Goal: Task Accomplishment & Management: Use online tool/utility

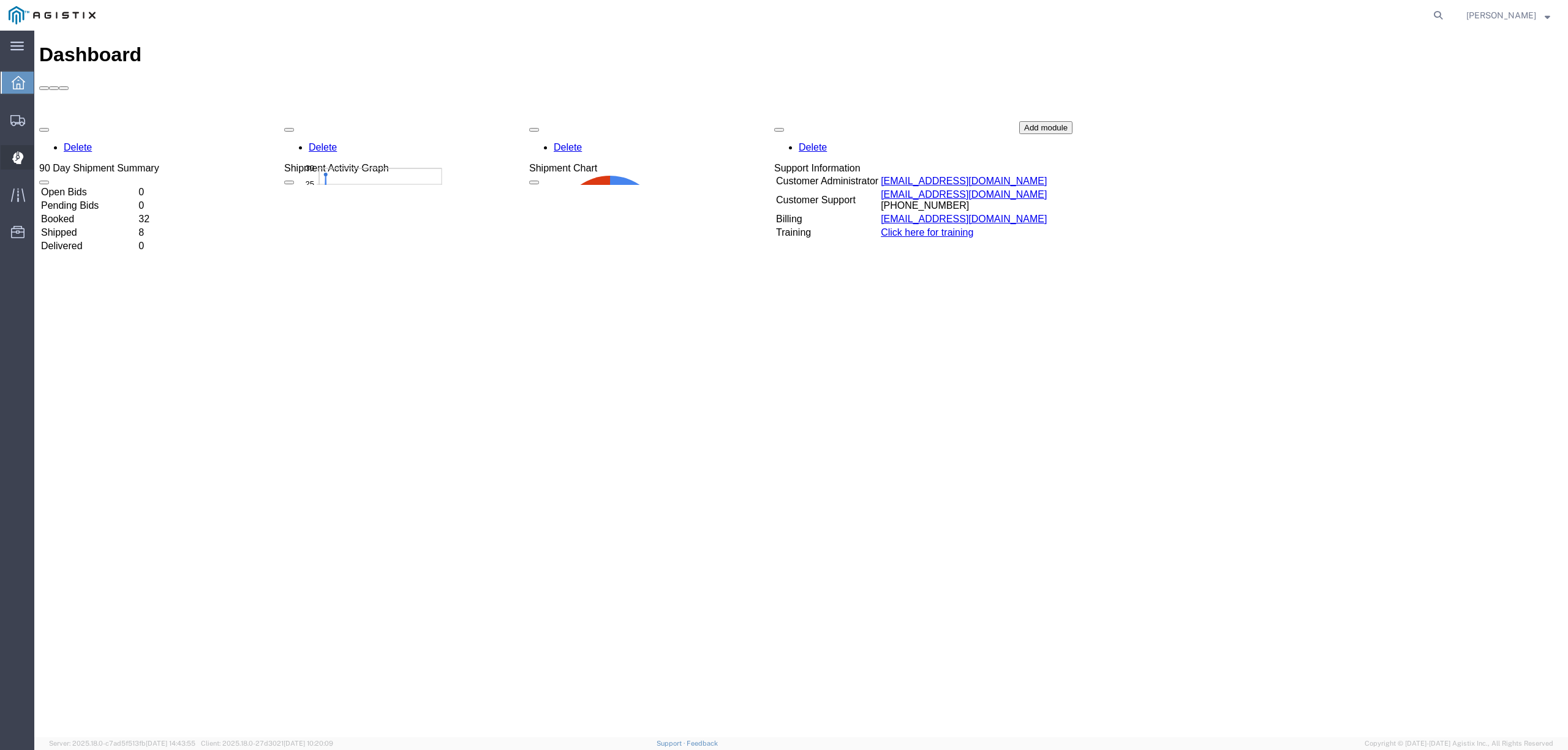
click at [42, 158] on span "Dispatch Manager" at bounding box center [38, 157] width 9 height 25
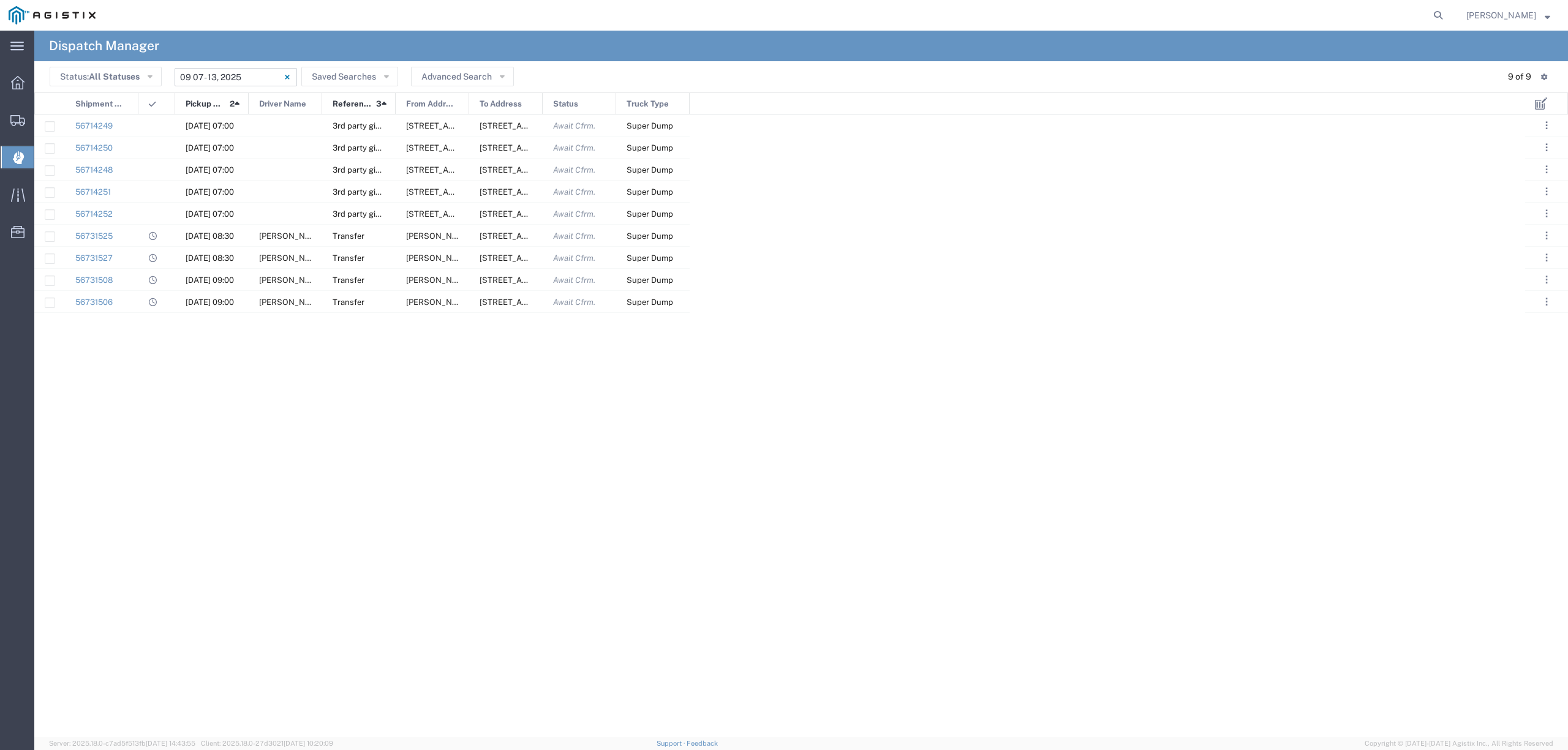
click at [197, 81] on input "[DATE] - [DATE]" at bounding box center [236, 77] width 123 height 18
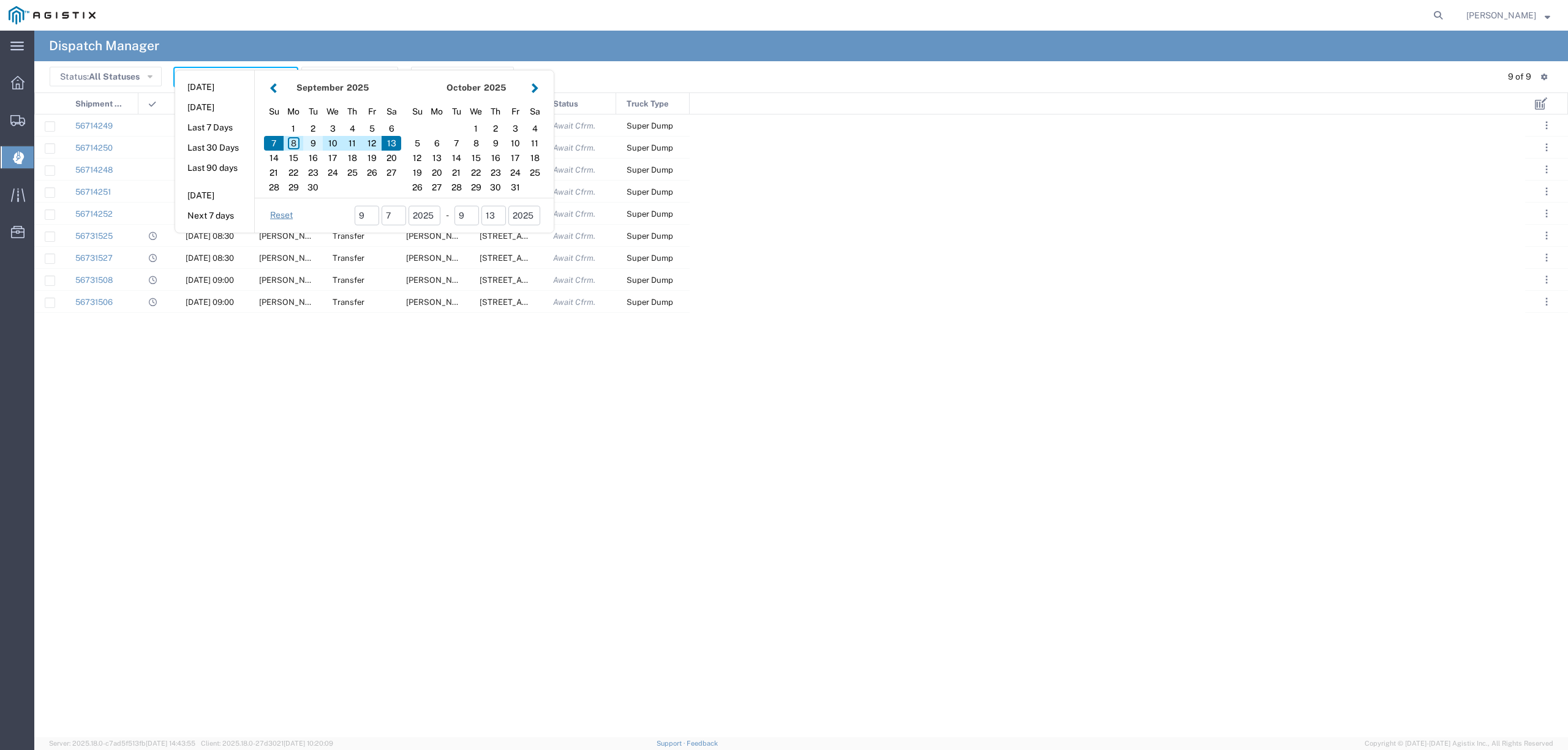
click at [314, 144] on div "9" at bounding box center [313, 143] width 20 height 15
type input "[DATE]"
type input "[DATE] - [DATE]"
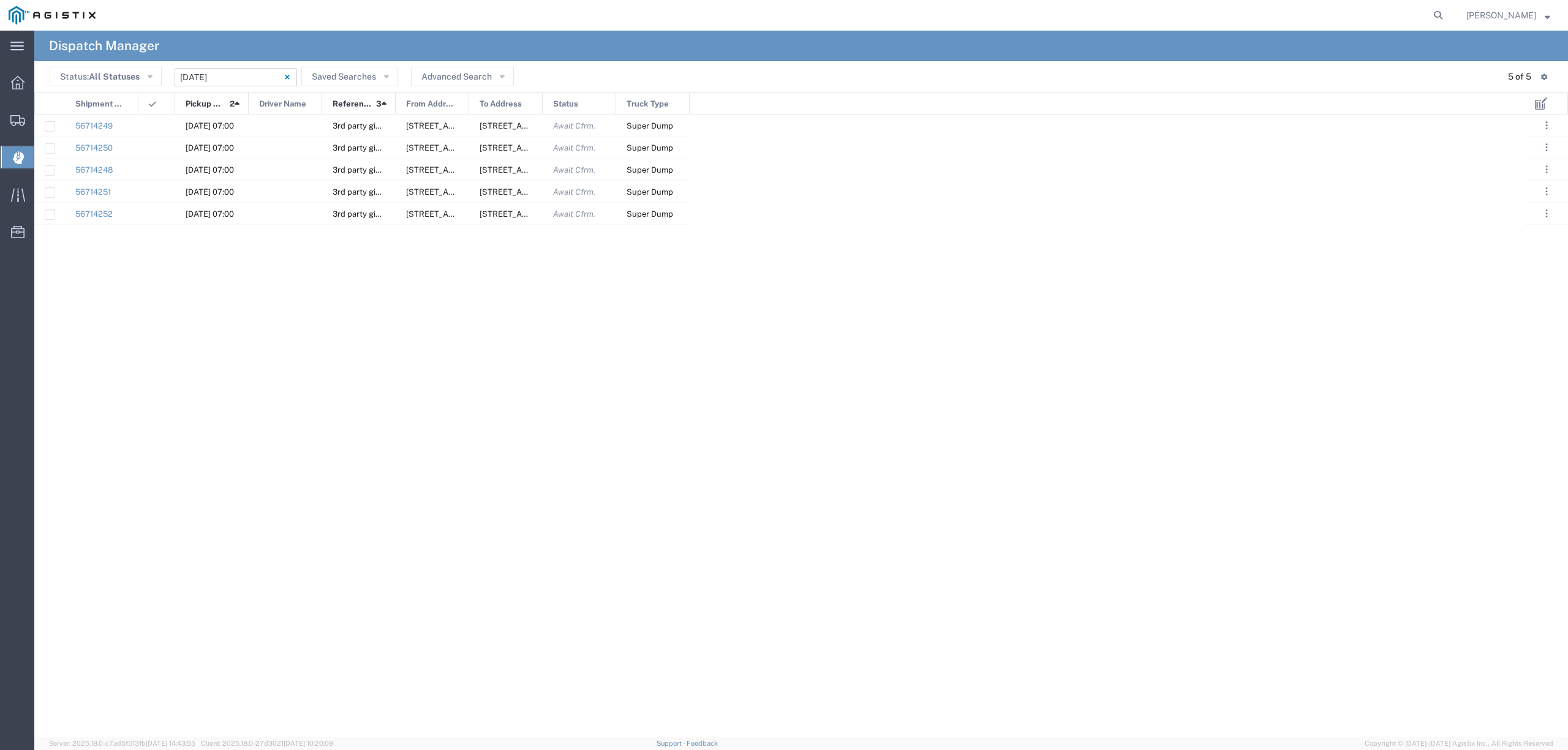
click at [249, 77] on input "[DATE] - [DATE]" at bounding box center [236, 77] width 123 height 18
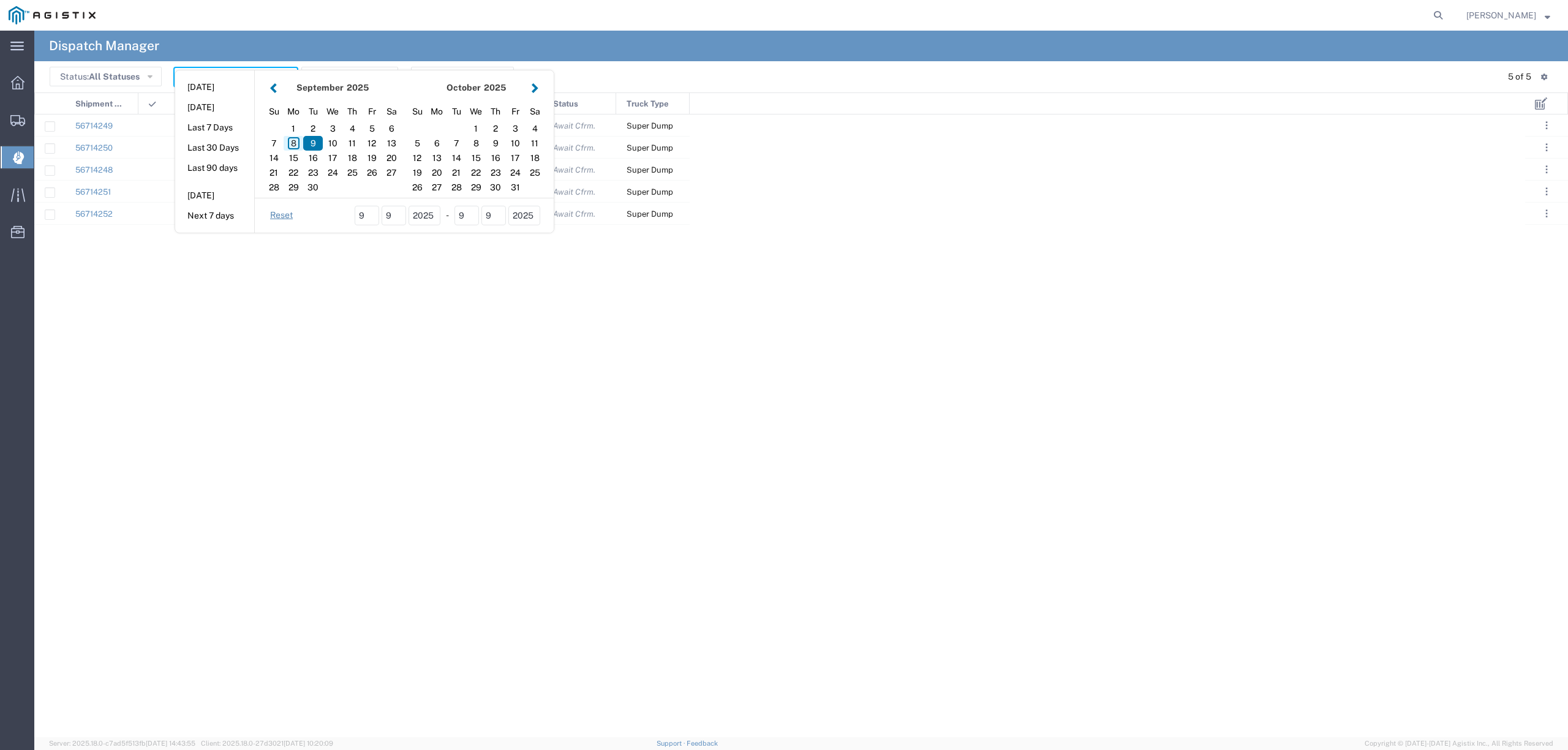
click at [292, 139] on div "8" at bounding box center [293, 143] width 20 height 15
type input "[DATE]"
type input "[DATE] - [DATE]"
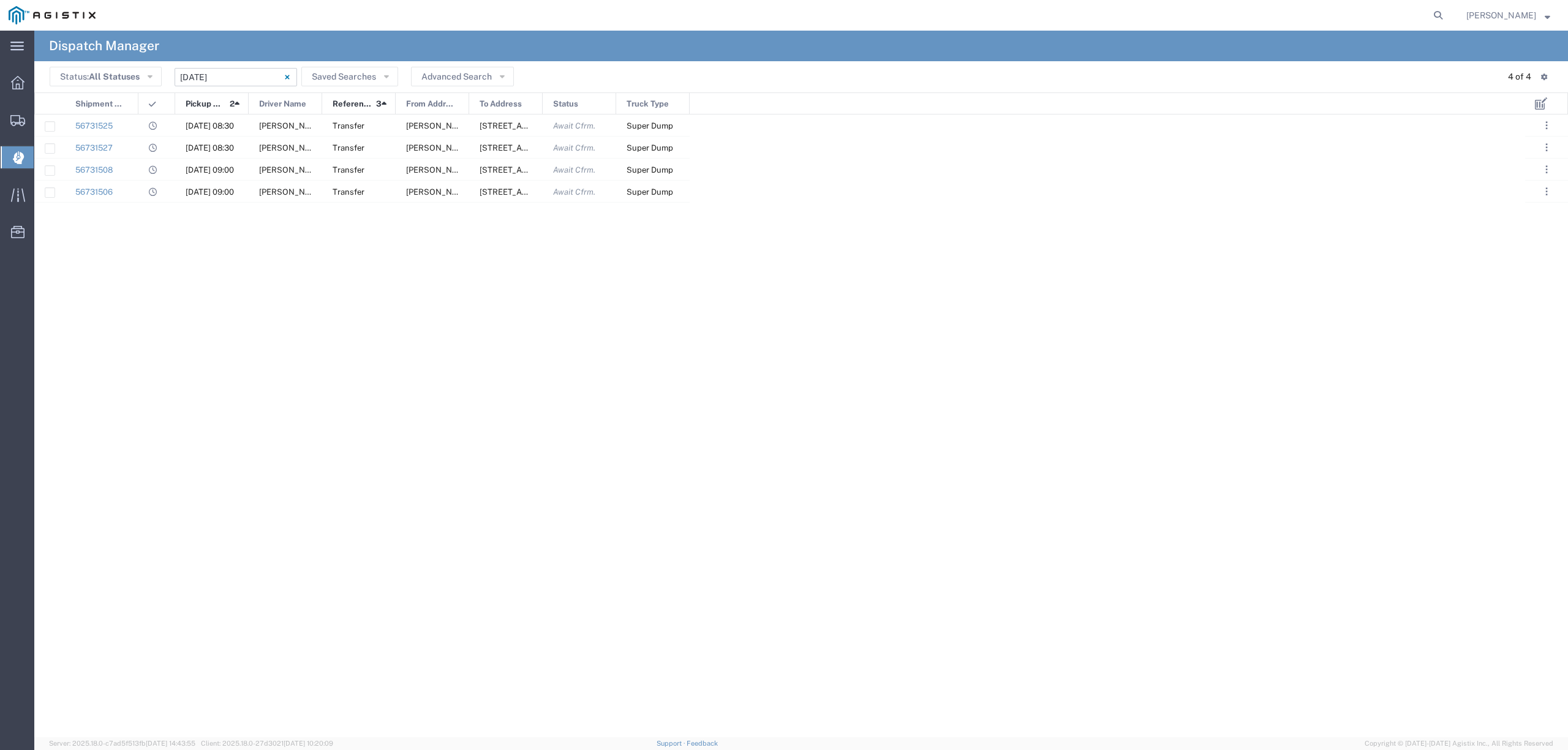
click at [212, 71] on input "[DATE] - [DATE]" at bounding box center [236, 77] width 123 height 18
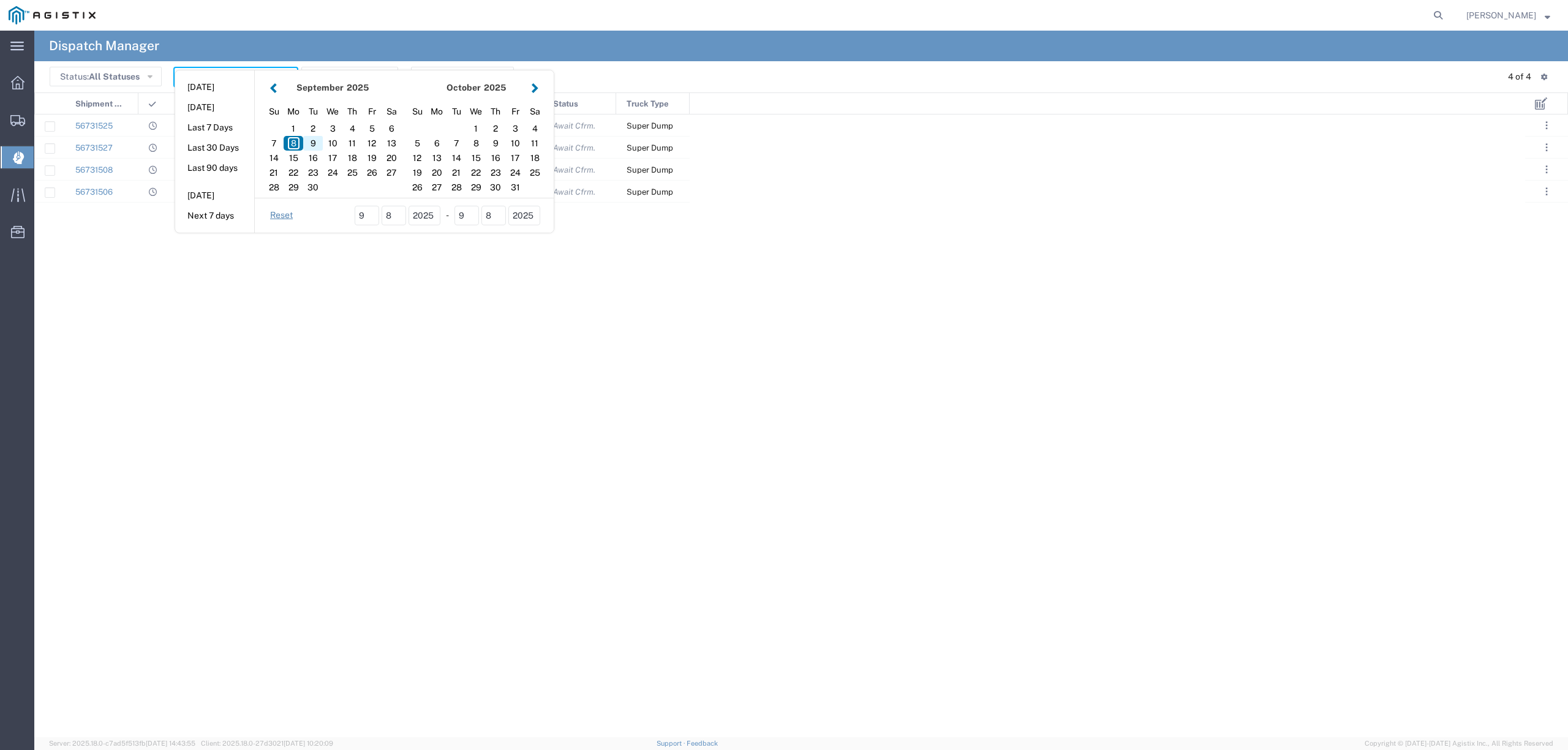
click at [311, 142] on div "9" at bounding box center [313, 143] width 20 height 15
type input "[DATE]"
type input "[DATE] - [DATE]"
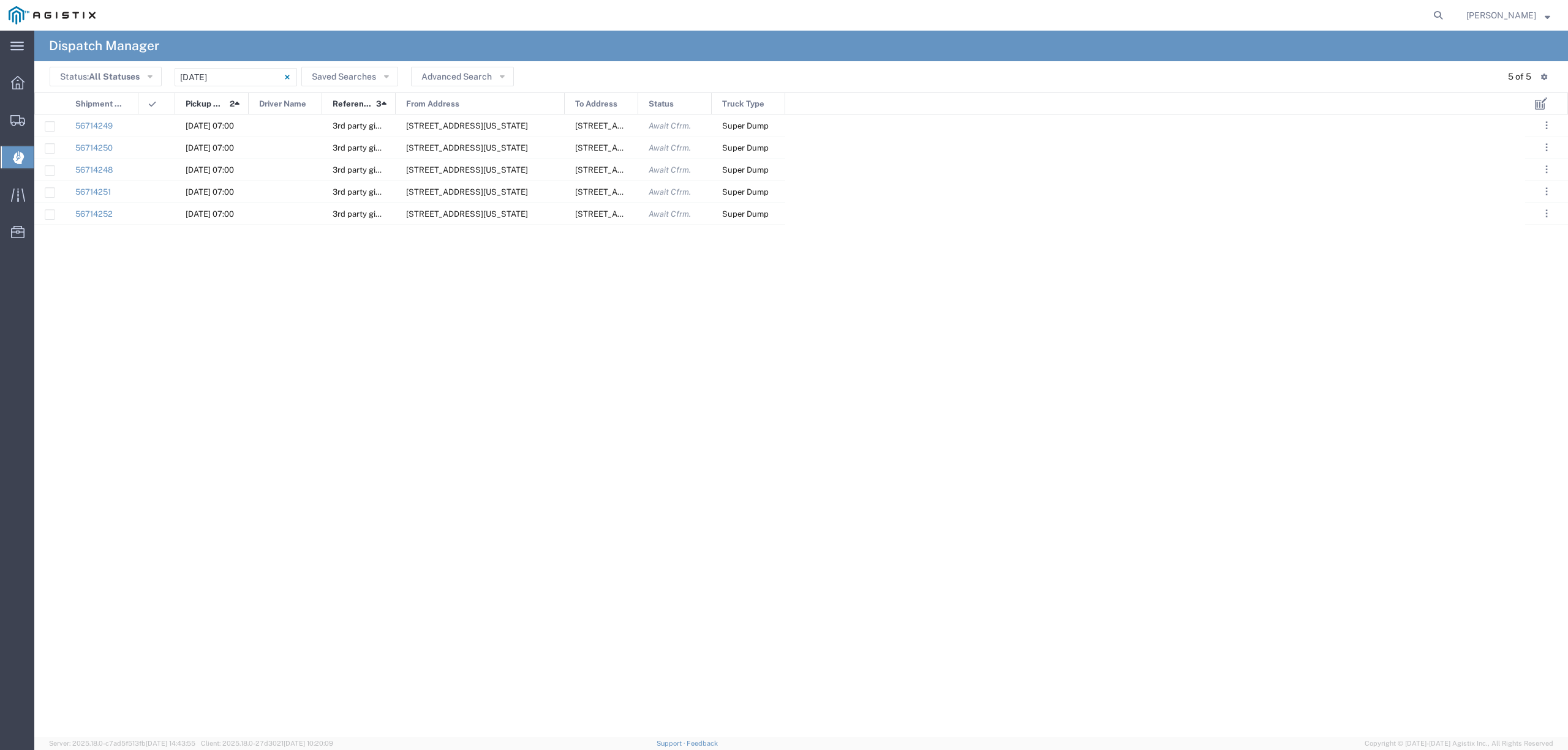
drag, startPoint x: 468, startPoint y: 99, endPoint x: 568, endPoint y: 95, distance: 100.1
click at [567, 95] on div at bounding box center [564, 104] width 5 height 22
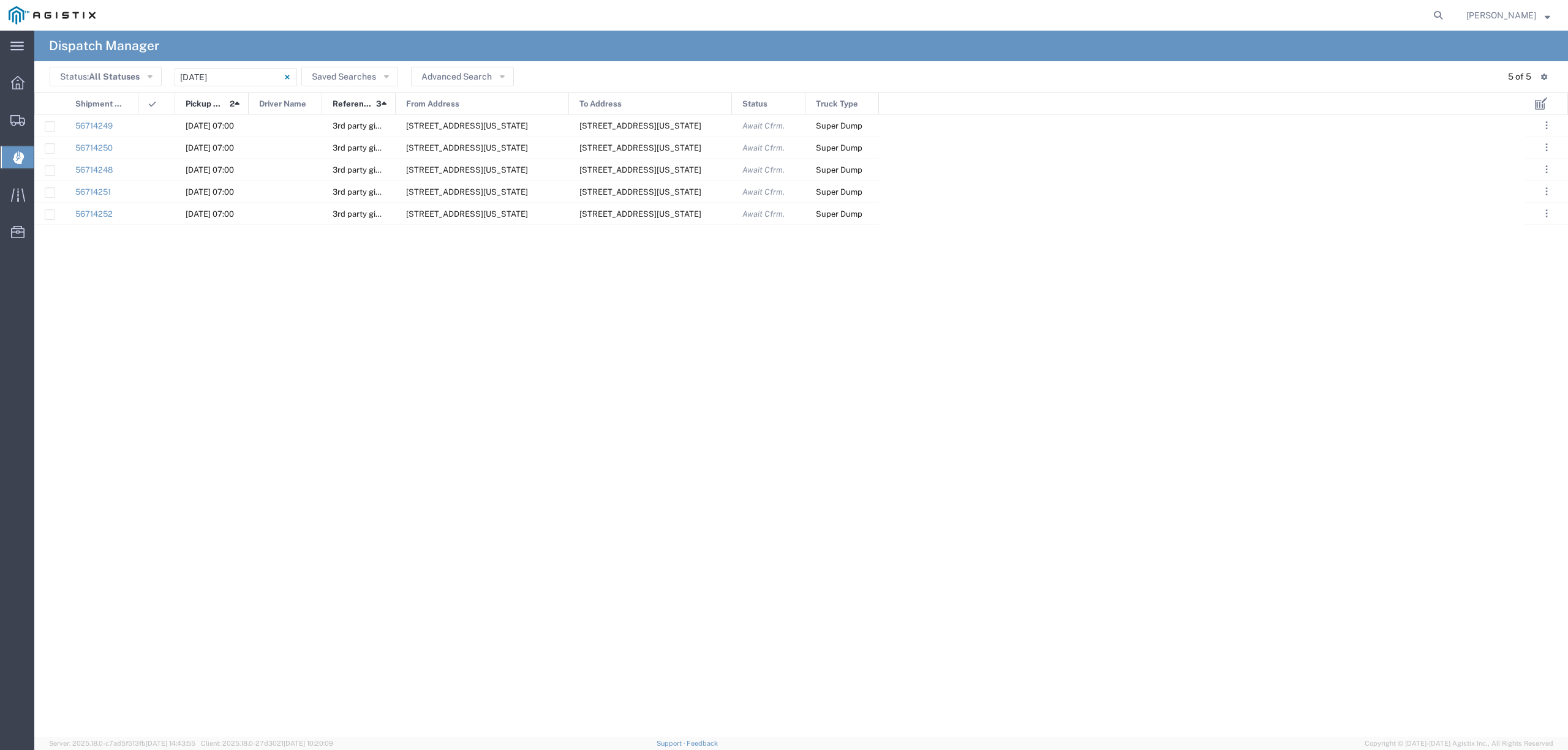
drag, startPoint x: 642, startPoint y: 96, endPoint x: 731, endPoint y: 92, distance: 89.1
click at [731, 93] on div "Shipment No. Pickup Date and Time 2 Driver Name Reference 3 From Address To Add…" at bounding box center [801, 103] width 1534 height 22
click at [200, 68] on input "[DATE] - [DATE]" at bounding box center [236, 77] width 123 height 18
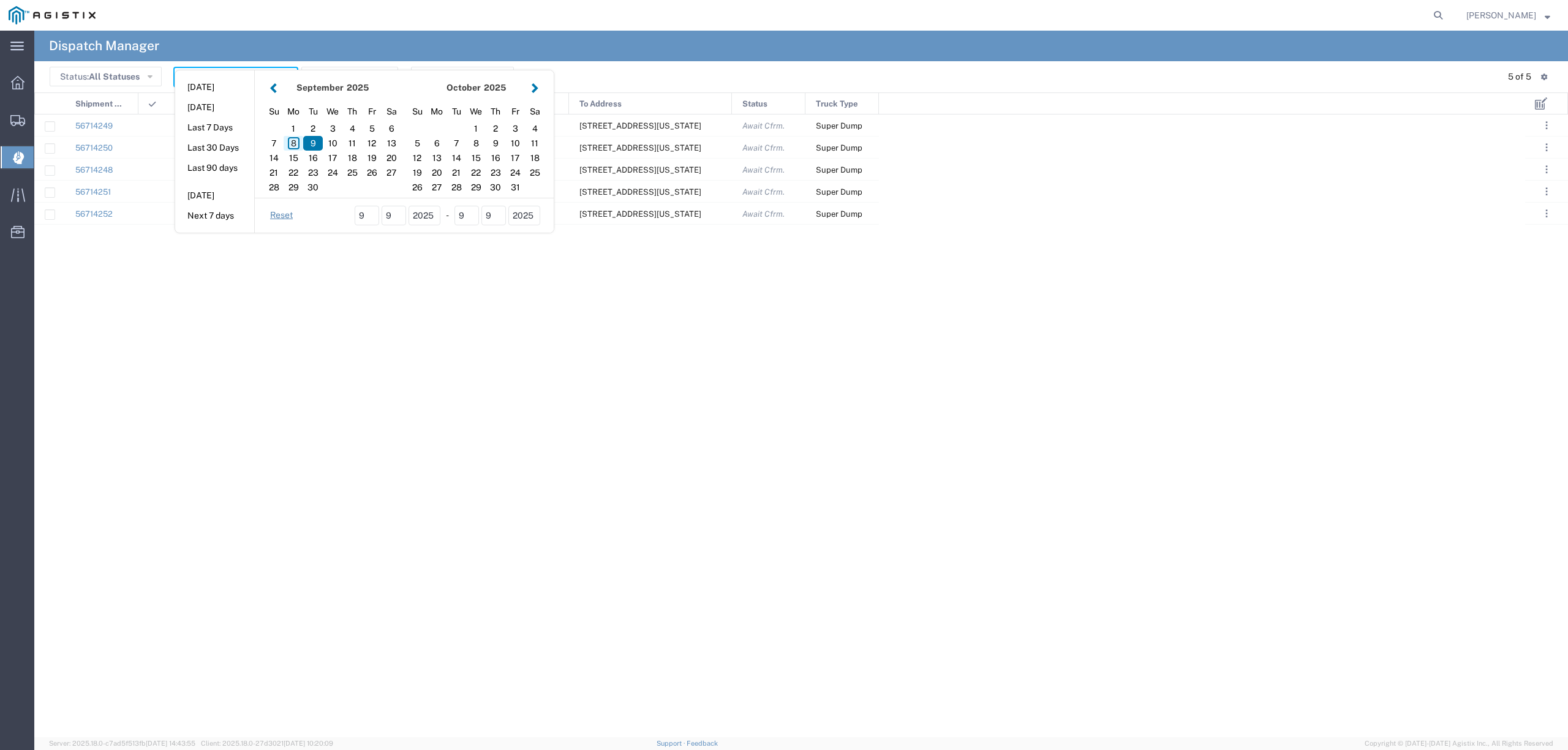
click at [297, 147] on div "8" at bounding box center [293, 143] width 20 height 15
type input "[DATE]"
type input "[DATE] - [DATE]"
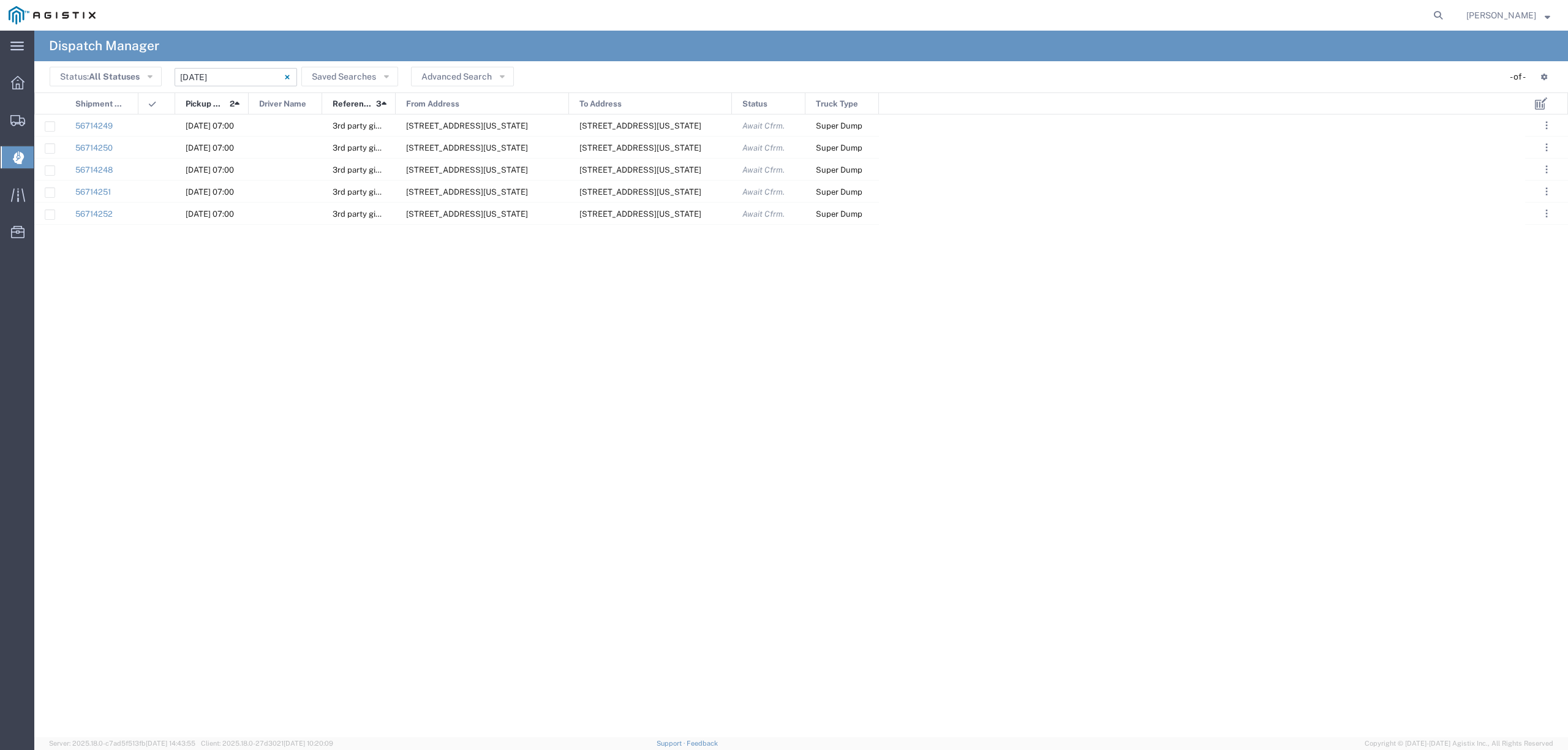
click at [216, 76] on input "[DATE] - [DATE]" at bounding box center [236, 77] width 123 height 18
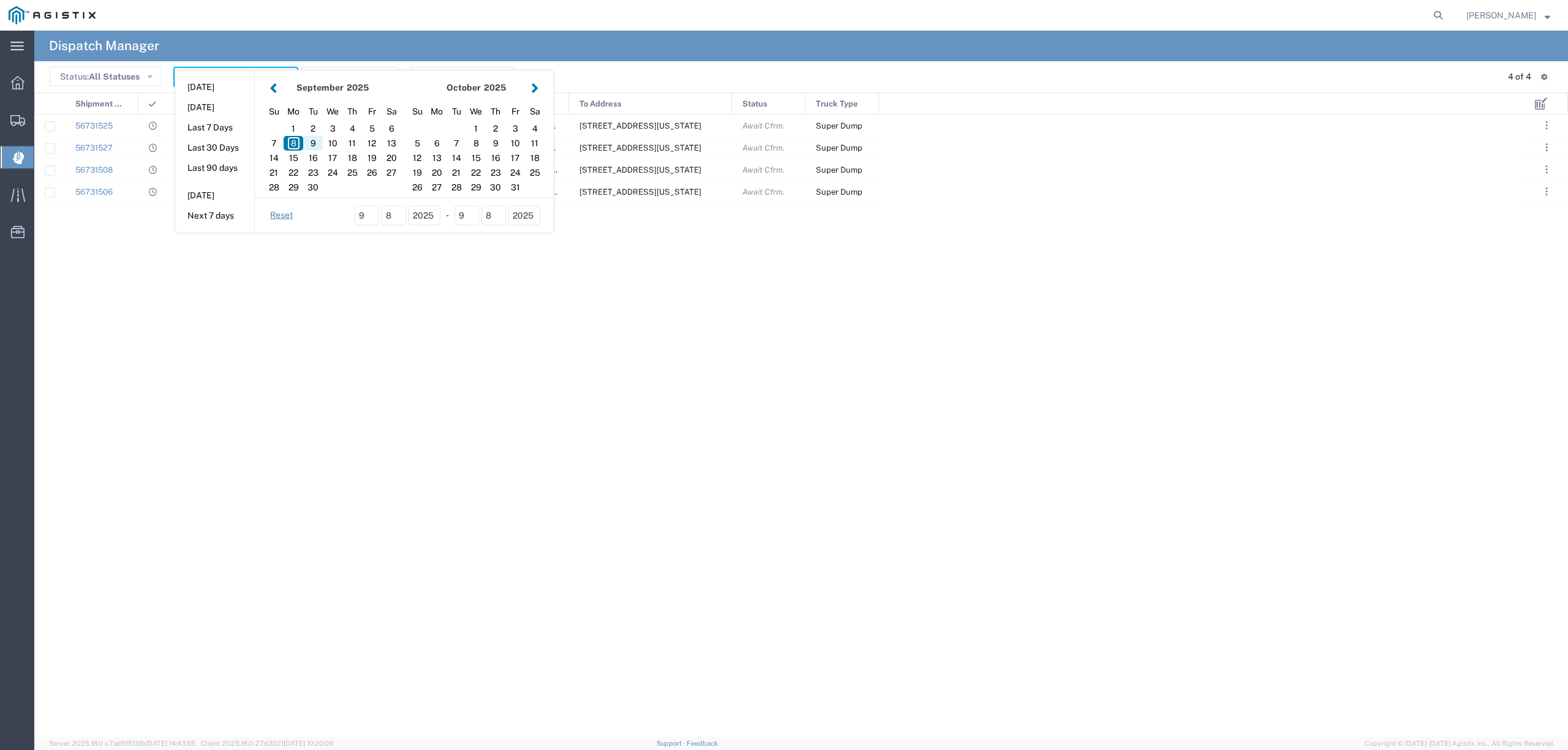
click at [311, 139] on div "9" at bounding box center [313, 143] width 20 height 15
type input "[DATE]"
type input "[DATE] - [DATE]"
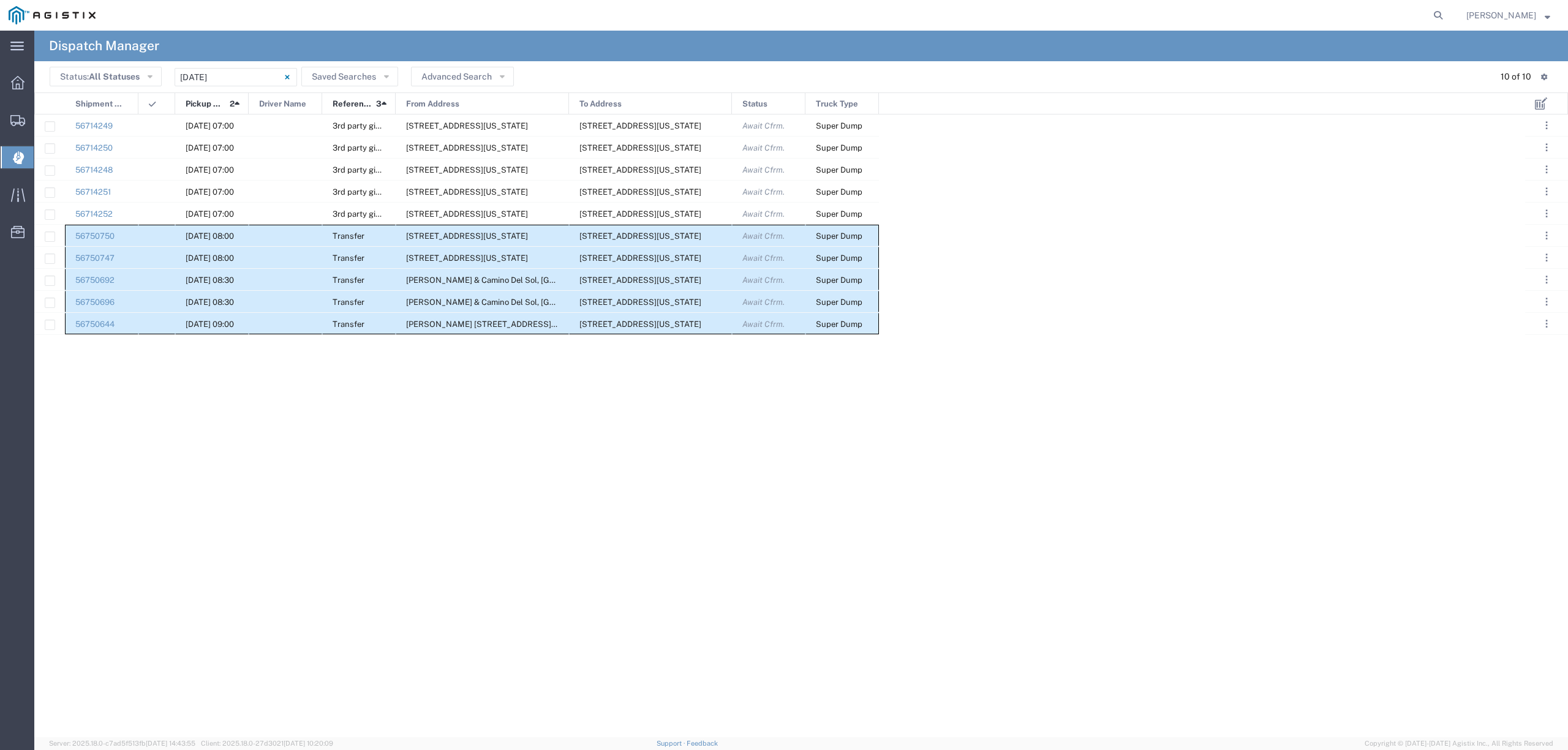
drag, startPoint x: 109, startPoint y: 230, endPoint x: 881, endPoint y: 324, distance: 777.7
click at [881, 324] on div "56714249 [DATE] 07:00 3rd party giveaway [STREET_ADDRESS][GEOGRAPHIC_DATA][US_S…" at bounding box center [780, 426] width 1491 height 622
